Goal: Task Accomplishment & Management: Complete application form

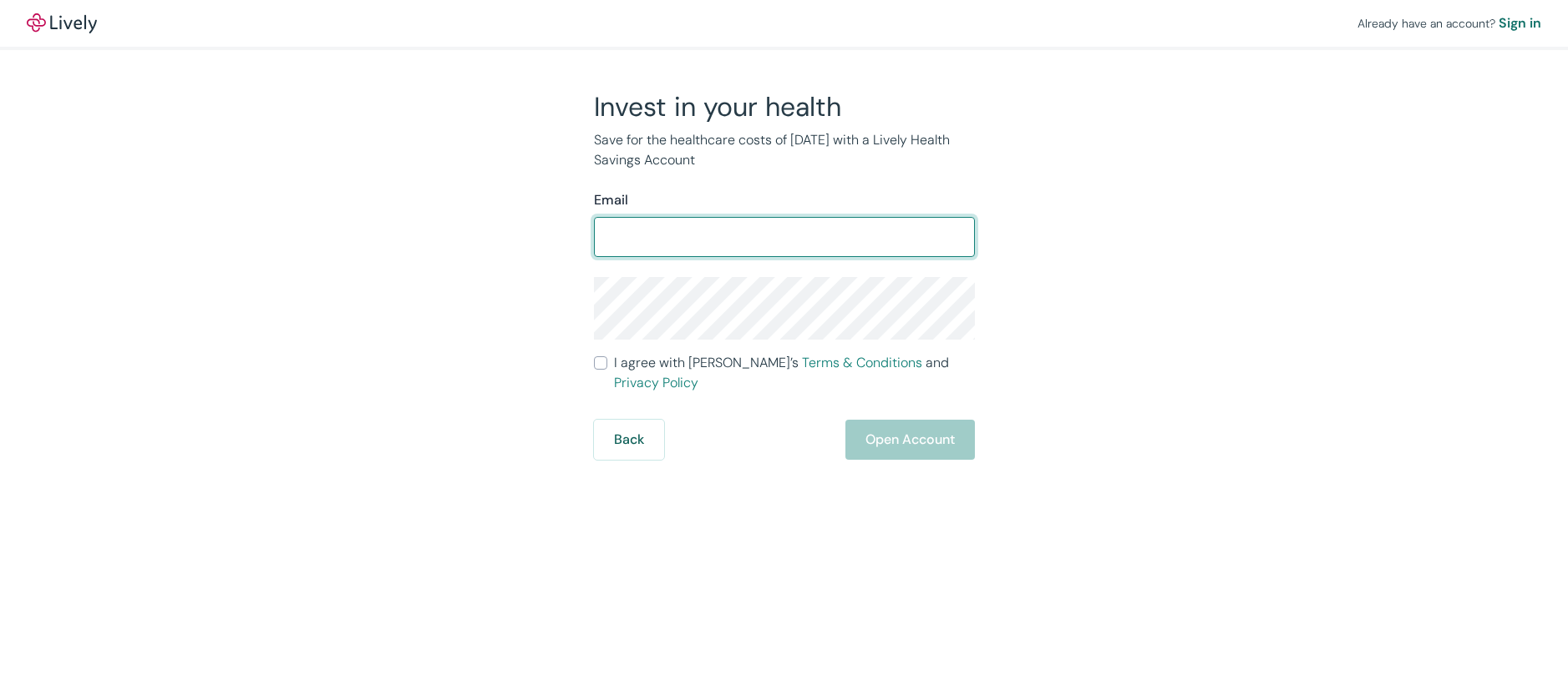
click at [708, 214] on div "Email ​" at bounding box center [784, 223] width 381 height 67
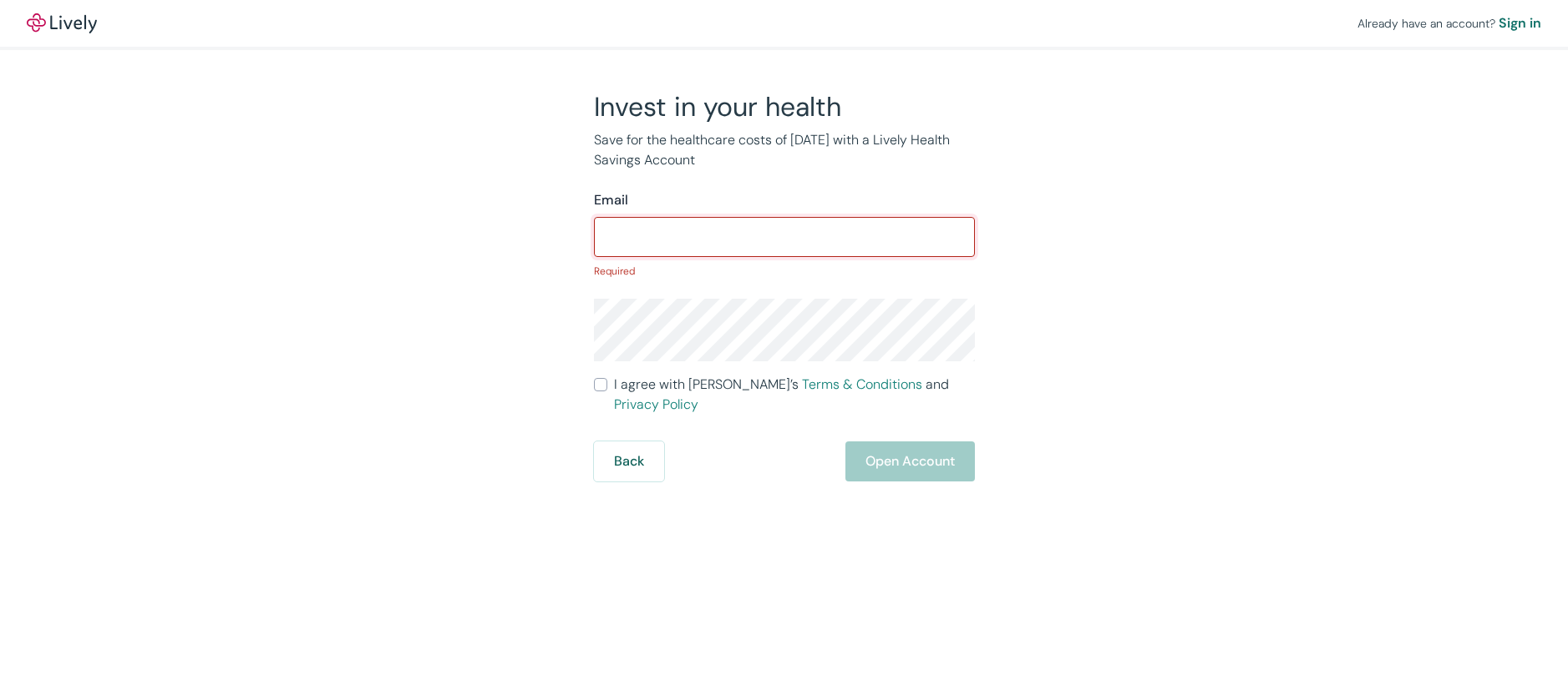
click at [707, 236] on input "Email" at bounding box center [784, 237] width 381 height 34
type input "[PERSON_NAME][EMAIL_ADDRESS][DOMAIN_NAME]"
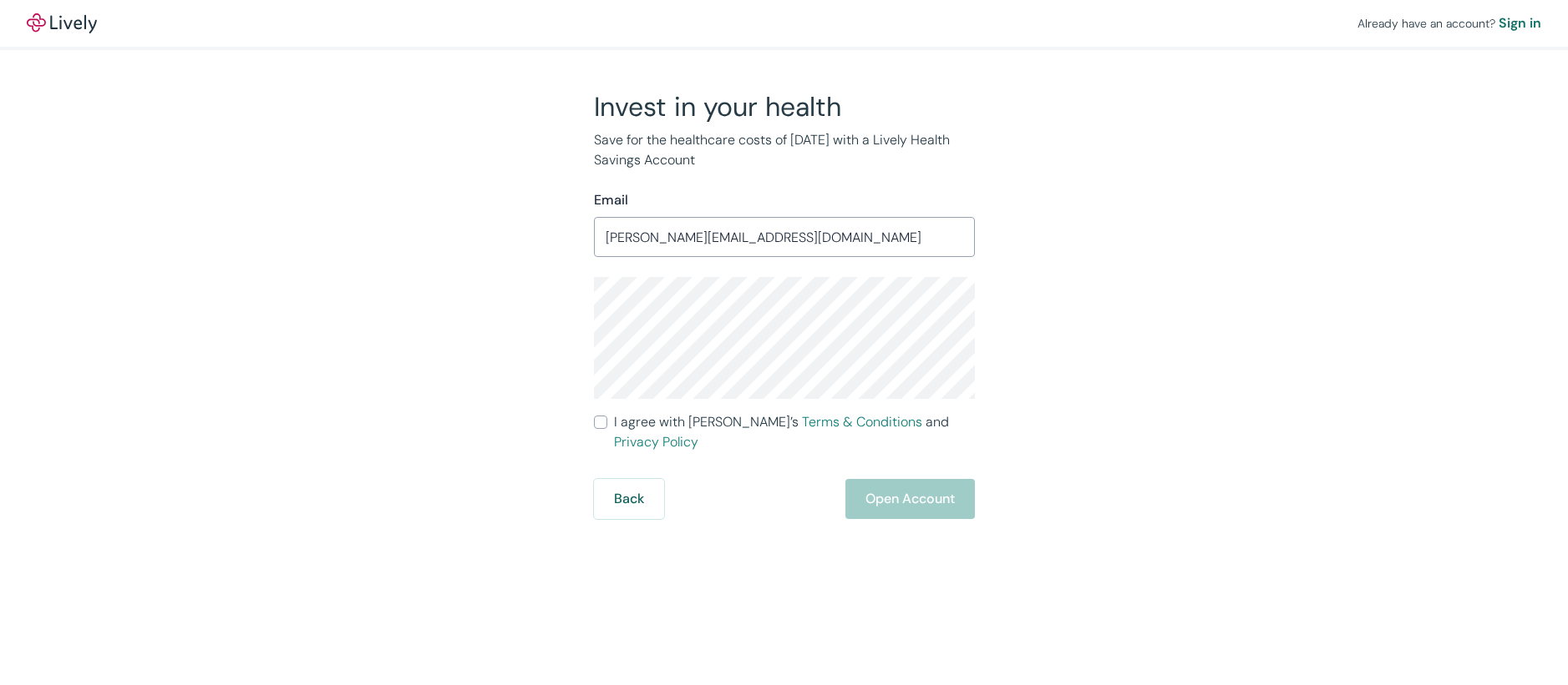
click at [640, 426] on span "I agree with Lively’s Terms & Conditions and Privacy Policy" at bounding box center [794, 432] width 361 height 40
click at [607, 426] on input "I agree with Lively’s Terms & Conditions and Privacy Policy" at bounding box center [600, 422] width 13 height 13
checkbox input "true"
click at [894, 486] on button "Open Account" at bounding box center [910, 499] width 130 height 40
